Goal: Task Accomplishment & Management: Manage account settings

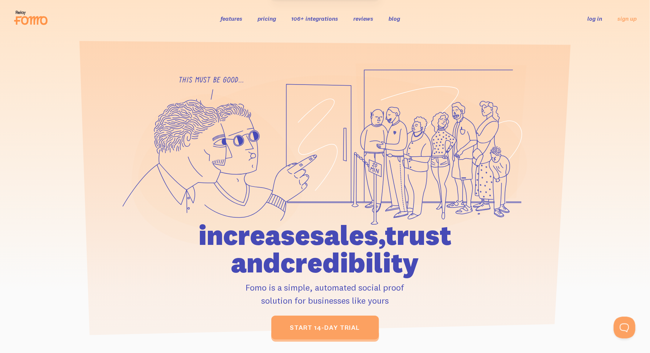
click at [596, 17] on link "log in" at bounding box center [595, 18] width 15 height 7
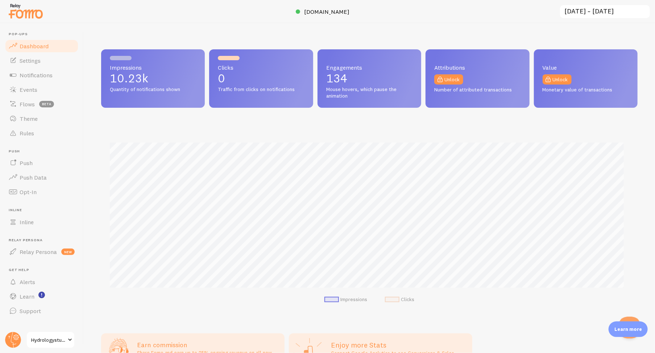
scroll to position [362520, 362179]
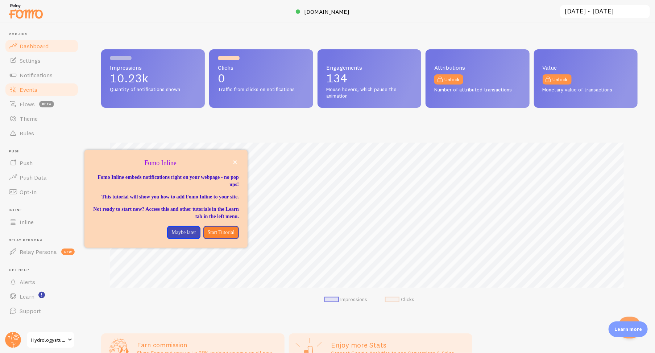
click at [28, 87] on span "Events" at bounding box center [29, 89] width 18 height 7
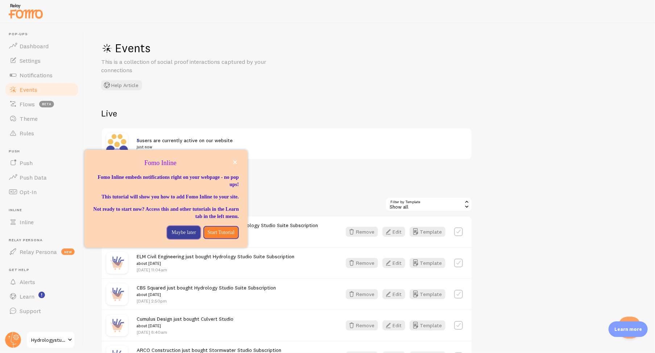
click at [173, 236] on p "Maybe later" at bounding box center [184, 232] width 24 height 7
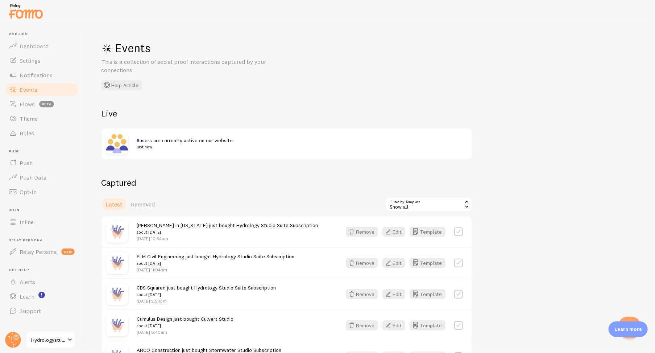
click at [425, 205] on div "Show all" at bounding box center [429, 204] width 87 height 15
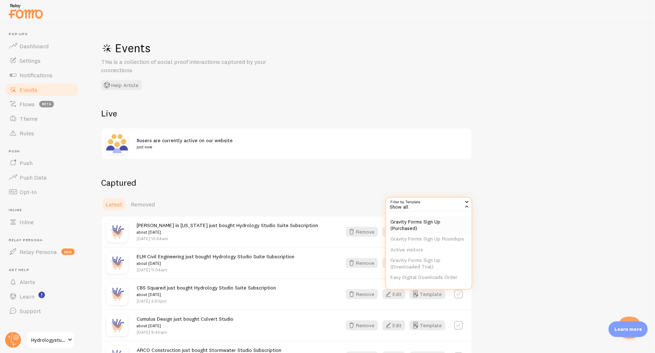
scroll to position [19, 0]
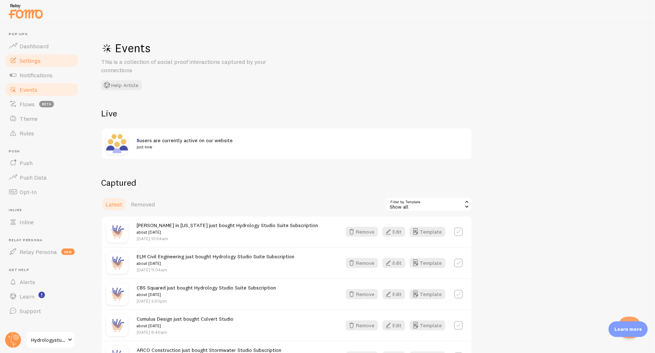
click at [33, 63] on span "Settings" at bounding box center [30, 60] width 21 height 7
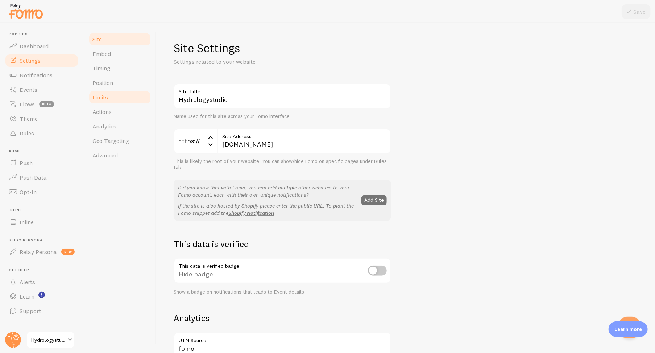
click at [106, 96] on span "Limits" at bounding box center [100, 97] width 16 height 7
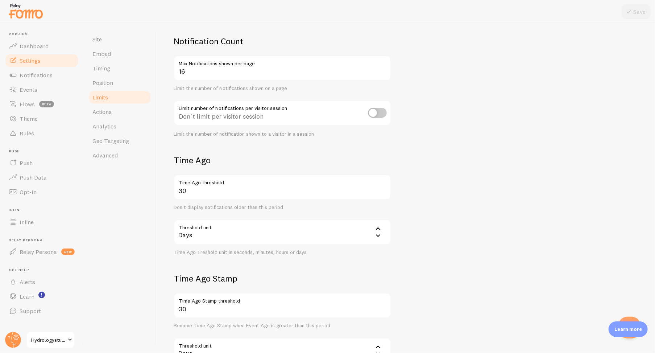
scroll to position [8, 0]
